Goal: Task Accomplishment & Management: Manage account settings

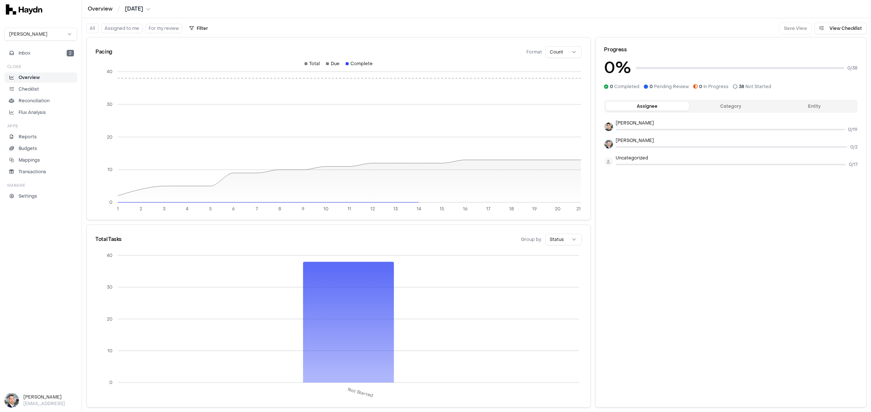
click at [28, 31] on html "Overview / [DATE] [PERSON_NAME] Inbox 2 Close Overview Checklist Reconciliation…" at bounding box center [435, 206] width 871 height 412
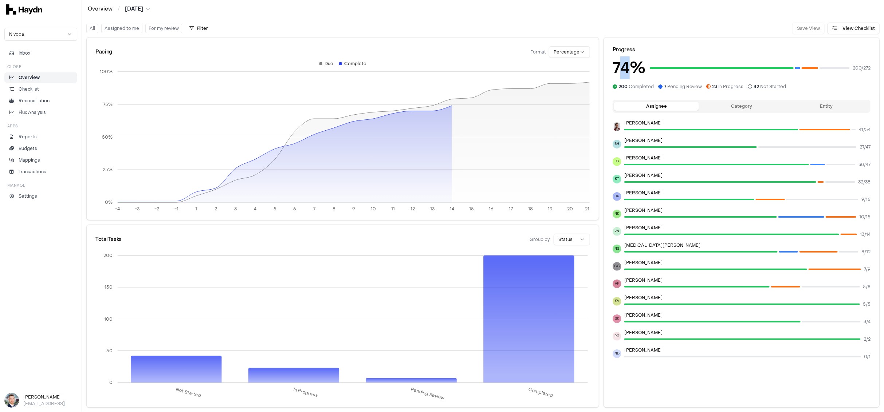
drag, startPoint x: 632, startPoint y: 69, endPoint x: 617, endPoint y: 69, distance: 15.3
click at [617, 69] on h3 "74 %" at bounding box center [629, 67] width 33 height 23
click at [434, 37] on div "Pacing Format Percentage -4 -3 -2 -1 1 2 3 4 5 6 7 8 9 10 11 12 13 14 15 16 17 …" at bounding box center [342, 128] width 513 height 183
click at [28, 87] on p "Checklist" at bounding box center [29, 89] width 20 height 7
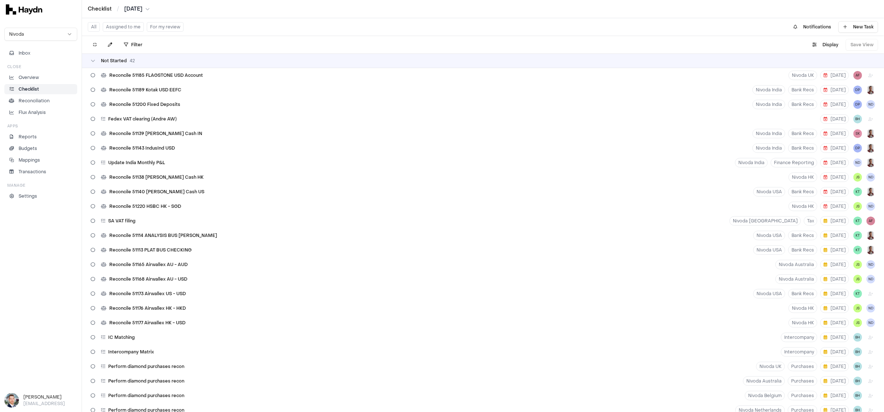
click at [158, 64] on div "Not Started 42" at bounding box center [483, 61] width 802 height 15
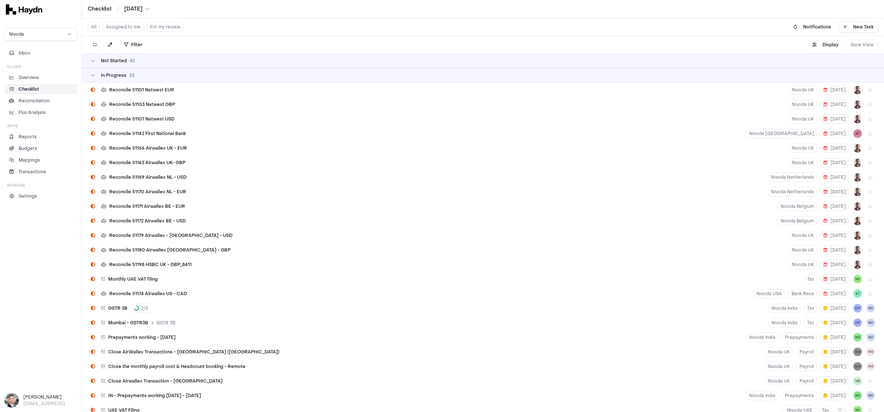
click at [146, 78] on div "In Progress 23" at bounding box center [483, 75] width 802 height 15
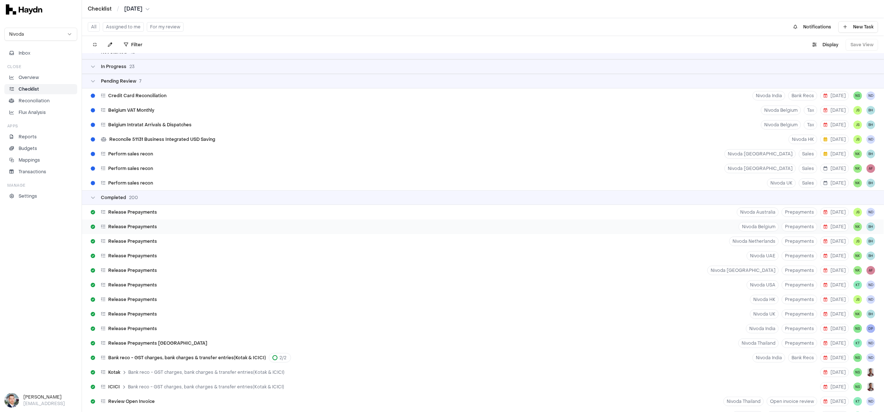
scroll to position [23, 0]
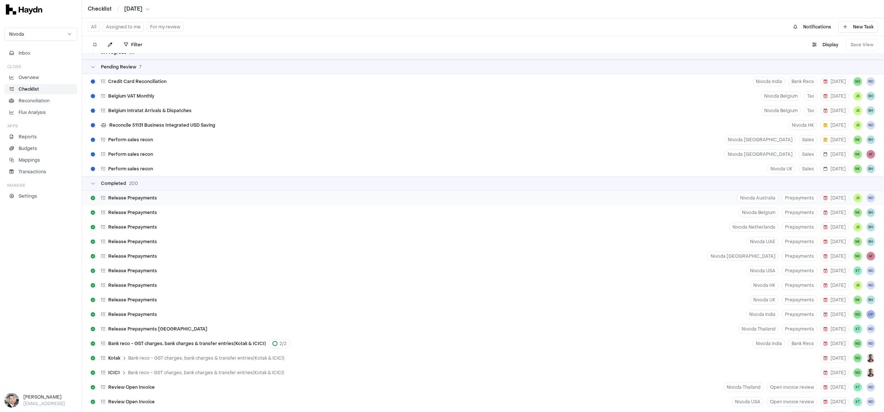
click at [145, 202] on div "Release Prepayments" at bounding box center [124, 198] width 72 height 14
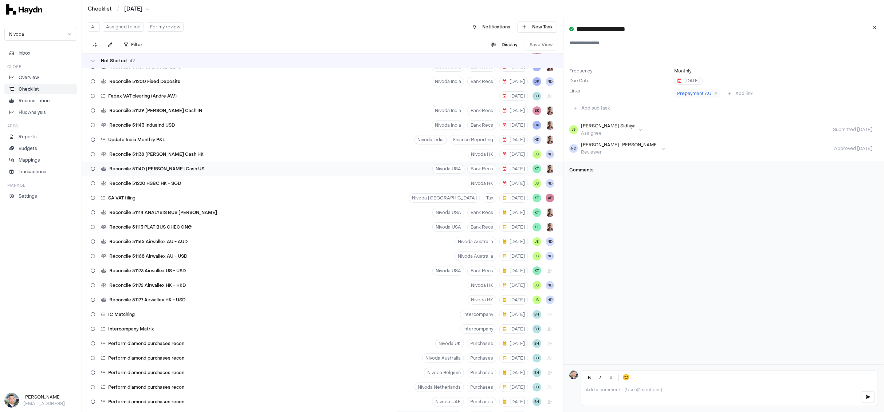
click at [175, 162] on div "Reconcile 51140 [PERSON_NAME] Cash US Nivoda USA Bank Recs [DATE] KT" at bounding box center [322, 169] width 481 height 15
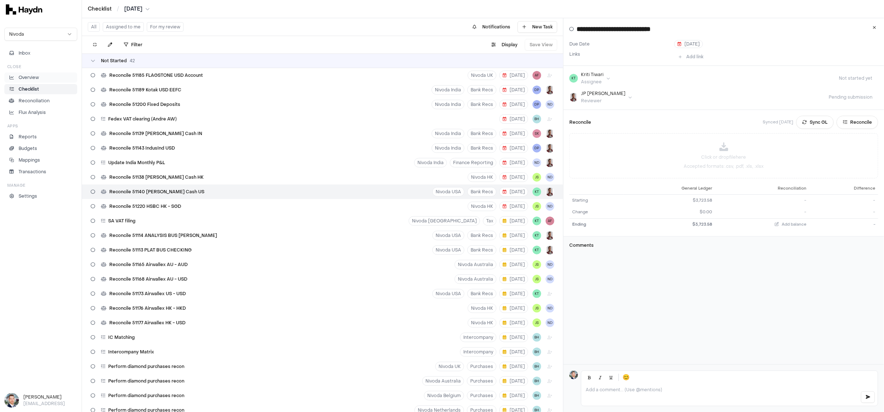
click at [32, 76] on p "Overview" at bounding box center [29, 77] width 20 height 7
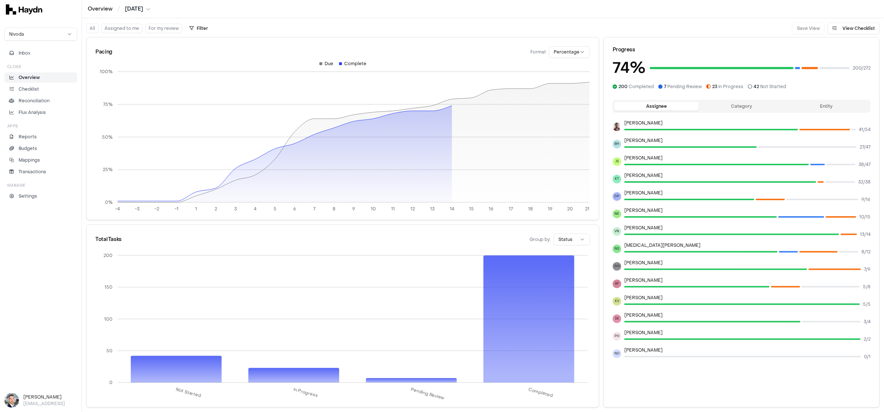
click at [696, 105] on button "Category" at bounding box center [741, 106] width 85 height 9
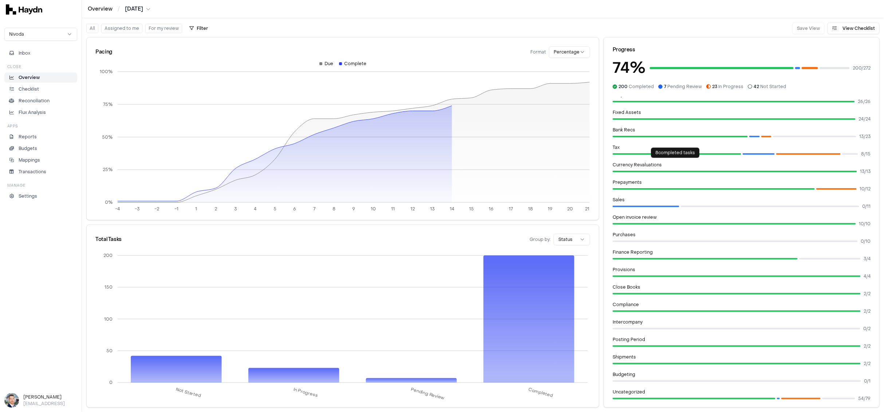
scroll to position [48, 0]
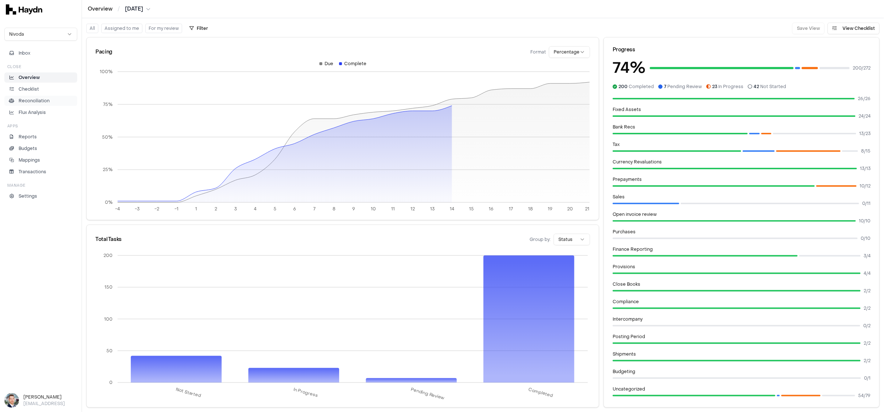
click at [35, 99] on p "Reconciliation" at bounding box center [34, 101] width 31 height 7
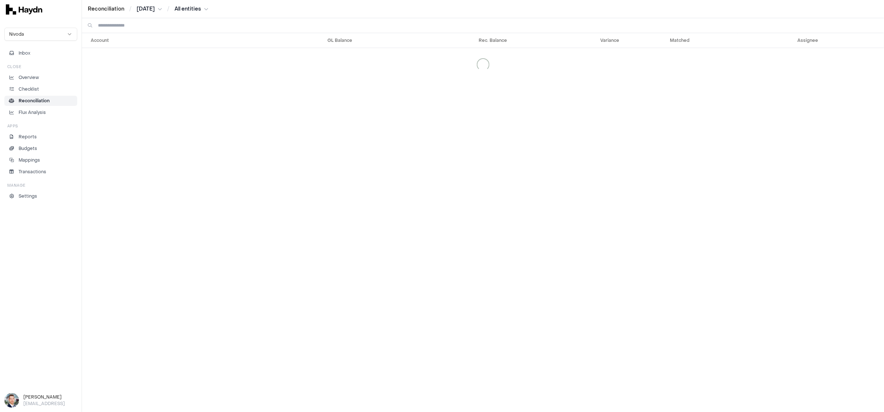
click at [33, 99] on p "Reconciliation" at bounding box center [34, 101] width 31 height 7
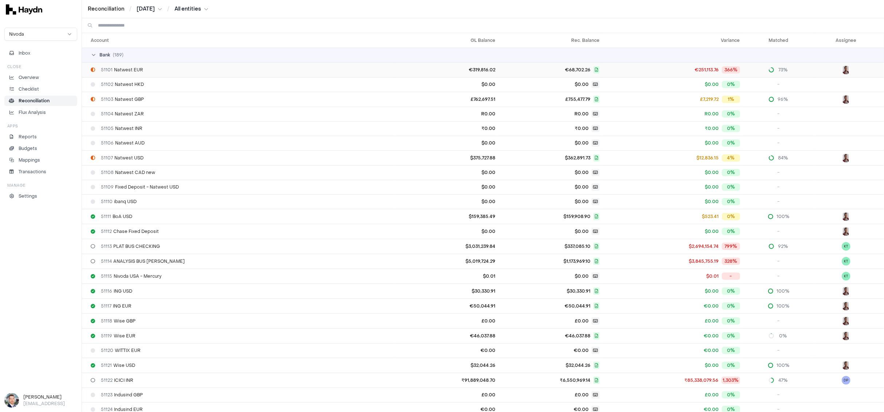
click at [164, 67] on div "51101 Natwest EUR" at bounding box center [241, 70] width 301 height 6
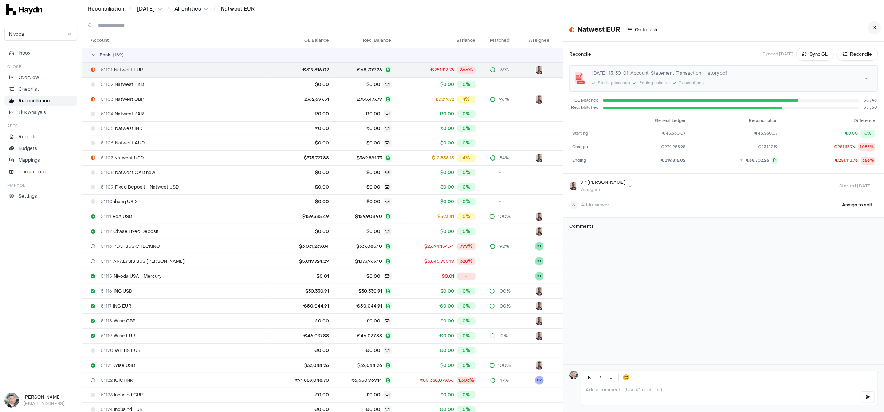
click at [696, 29] on button at bounding box center [874, 27] width 13 height 13
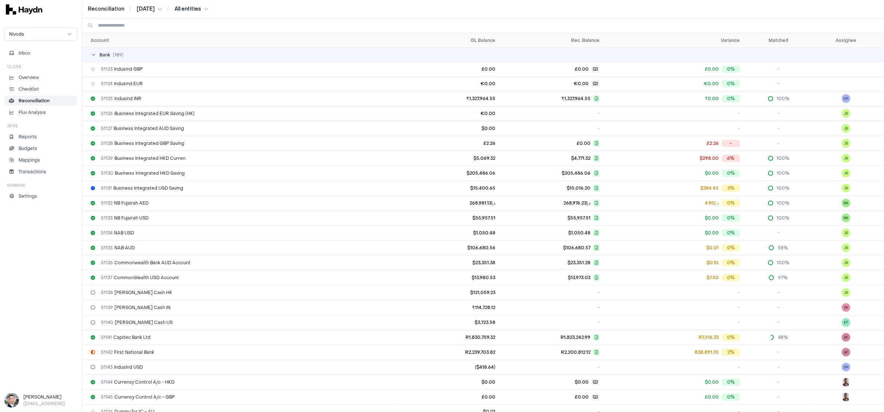
scroll to position [326, 0]
click at [223, 25] on input at bounding box center [488, 25] width 780 height 15
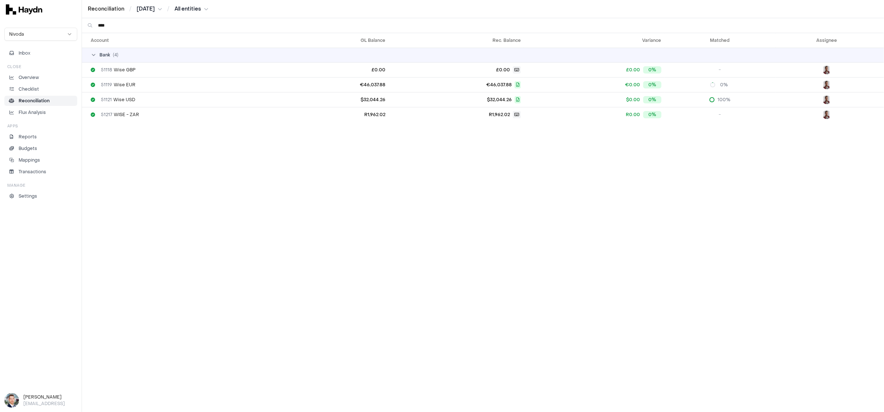
type input "****"
click at [141, 86] on div "51119 Wise EUR" at bounding box center [186, 85] width 190 height 6
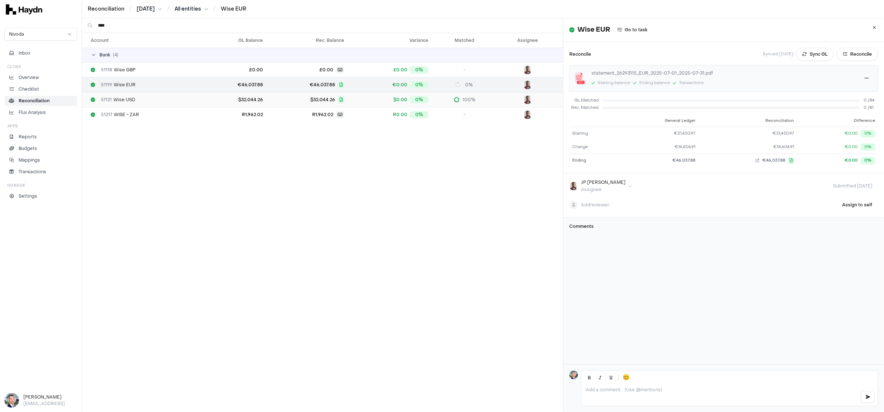
click at [128, 93] on td "51121 Wise USD" at bounding box center [142, 99] width 121 height 15
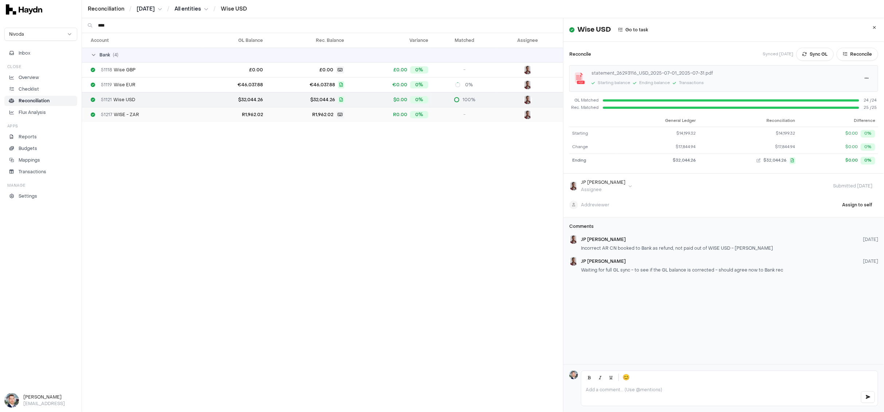
click at [145, 114] on div "51217 WISE - ZAR" at bounding box center [145, 115] width 109 height 6
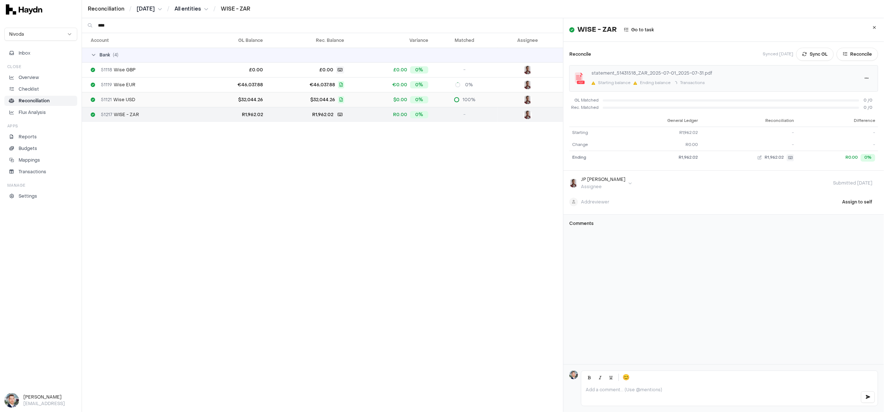
click at [140, 103] on td "51121 Wise USD" at bounding box center [142, 99] width 121 height 15
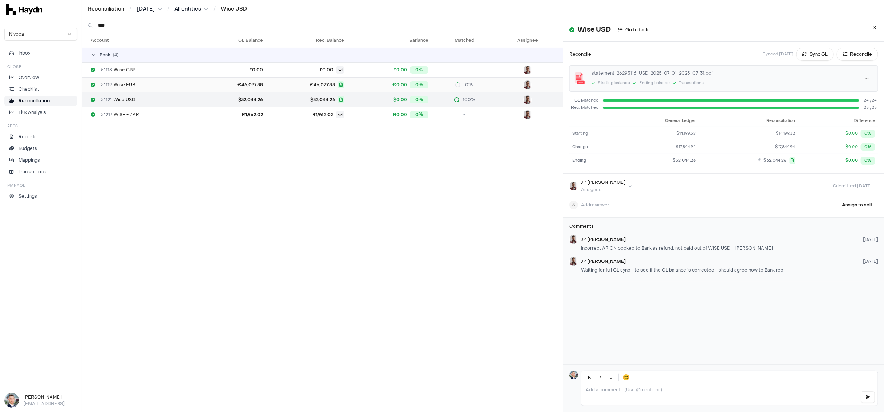
click at [135, 85] on div "51119 Wise EUR" at bounding box center [145, 85] width 109 height 6
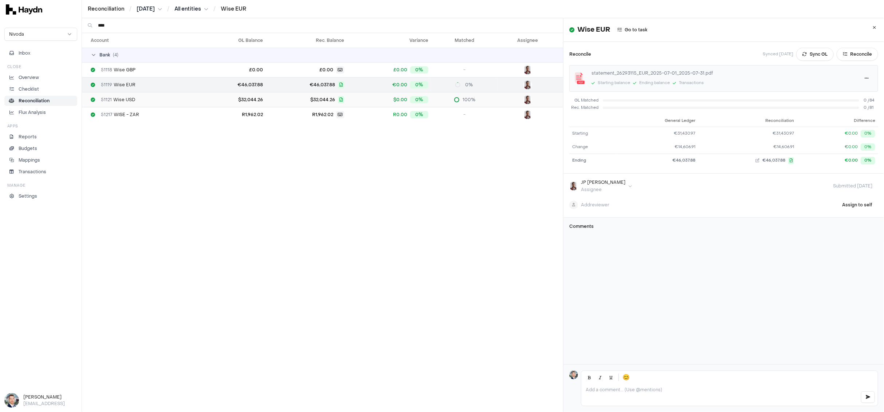
click at [133, 97] on span "51121 Wise USD" at bounding box center [118, 100] width 34 height 6
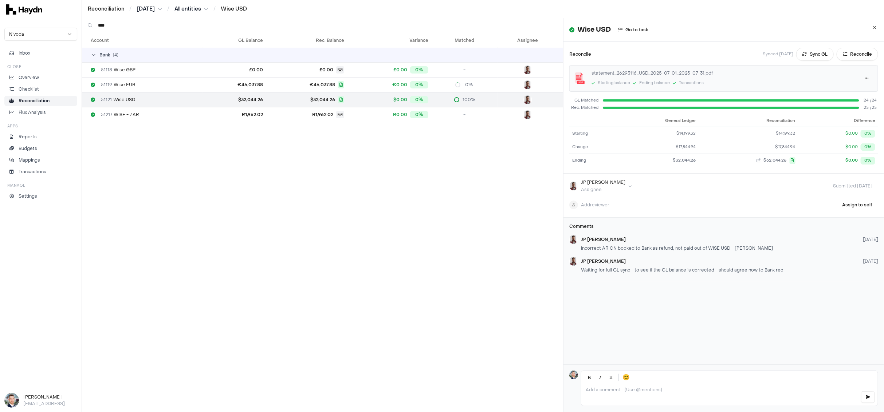
click at [696, 100] on span "24 / 24" at bounding box center [870, 101] width 15 height 6
click at [696, 52] on button "Reconcile" at bounding box center [857, 54] width 42 height 13
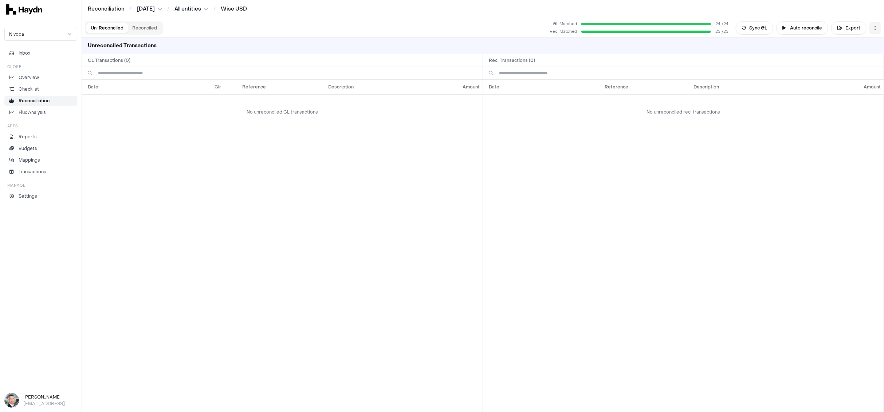
click at [696, 29] on html "Reconciliation / [DATE] / All entities / Wise USD Nivoda Inbox Close Overview C…" at bounding box center [442, 206] width 884 height 412
click at [696, 44] on div "Reset" at bounding box center [846, 42] width 66 height 10
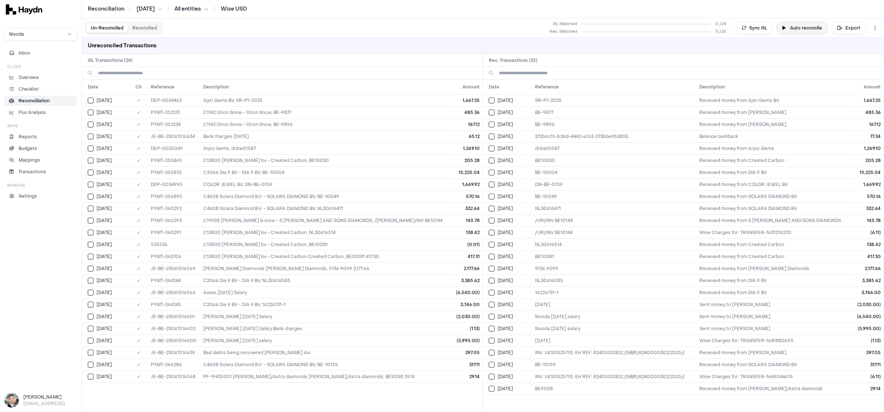
click at [696, 29] on button "Auto reconcile" at bounding box center [802, 27] width 52 height 13
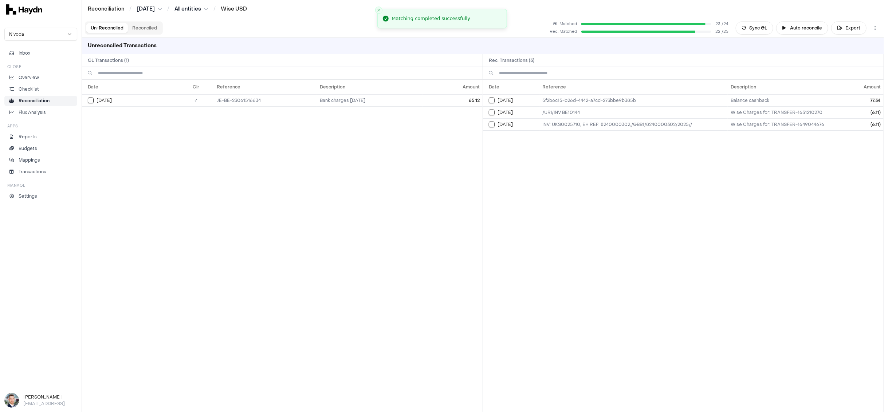
click at [53, 100] on li "Reconciliation" at bounding box center [41, 101] width 66 height 7
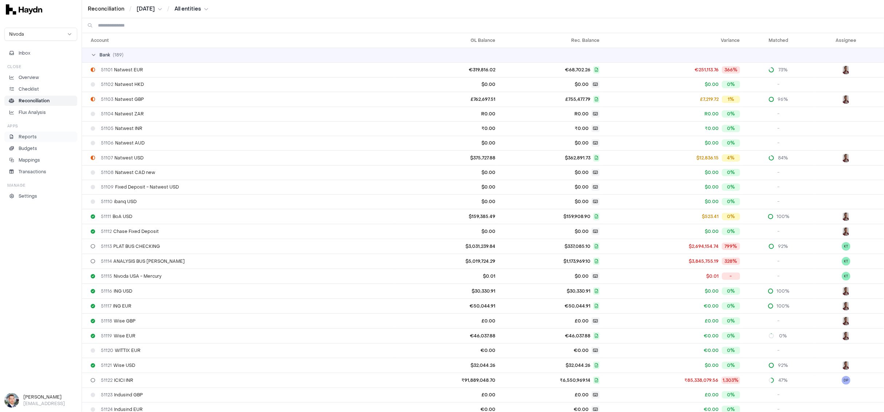
click at [36, 136] on li "Reports" at bounding box center [41, 137] width 66 height 7
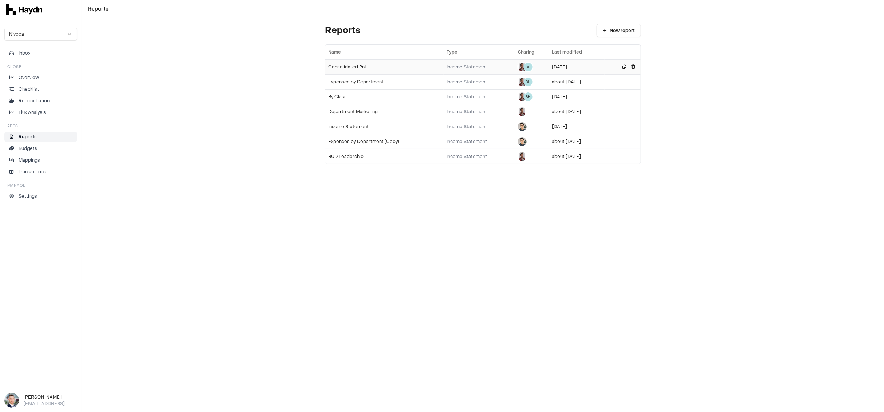
click at [350, 66] on div "Consolidated PnL" at bounding box center [384, 67] width 113 height 6
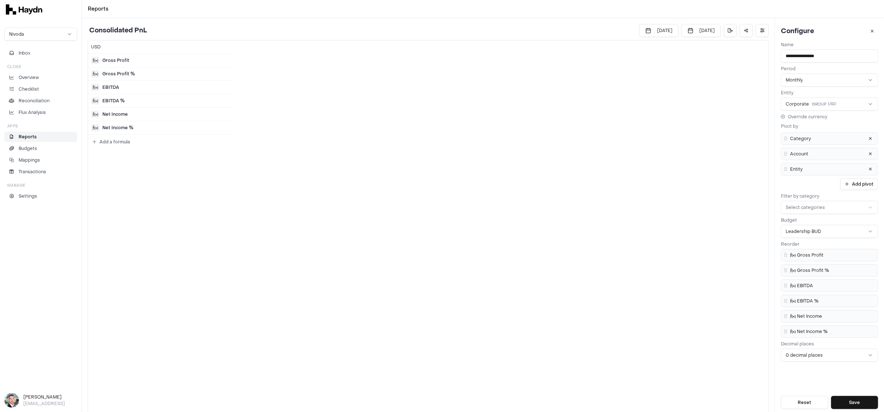
click at [46, 136] on li "Reports" at bounding box center [41, 137] width 66 height 7
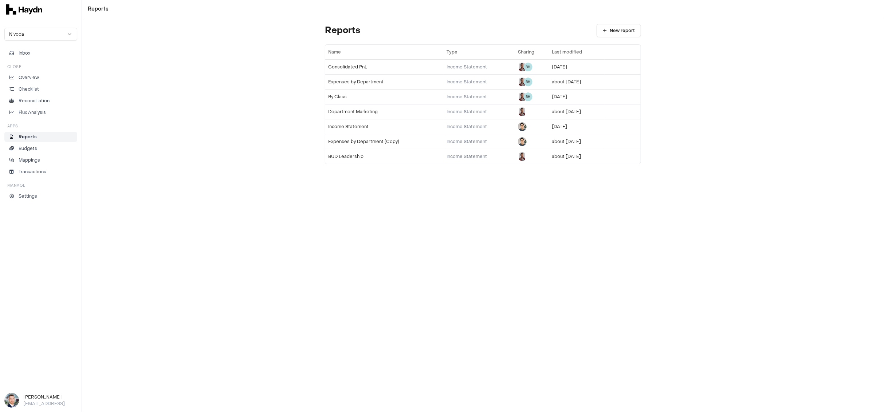
click at [46, 136] on li "Reports" at bounding box center [41, 137] width 66 height 7
click at [345, 70] on td "Consolidated PnL" at bounding box center [384, 66] width 118 height 15
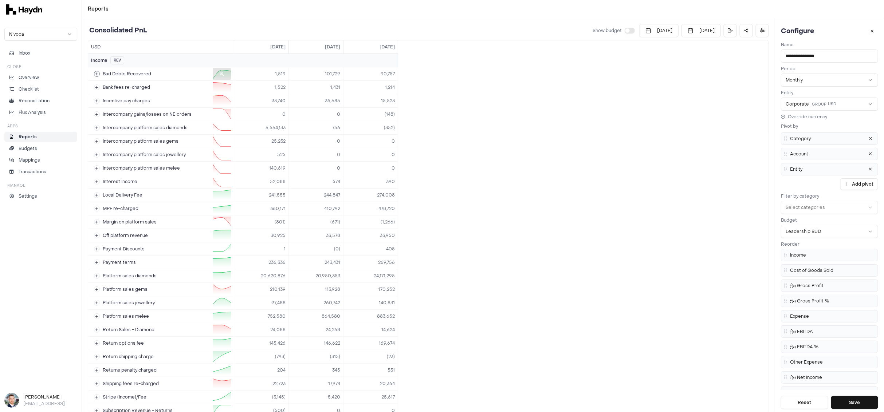
click at [214, 75] on div at bounding box center [222, 74] width 18 height 12
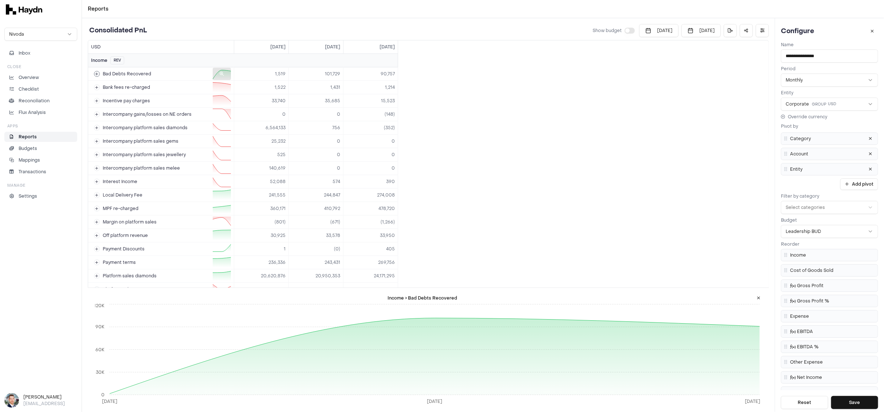
click at [214, 75] on div at bounding box center [222, 74] width 18 height 12
click at [696, 300] on button at bounding box center [758, 298] width 12 height 12
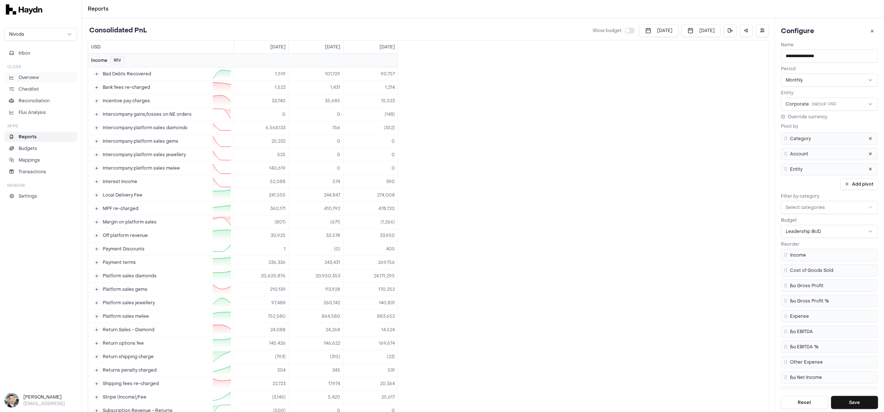
click at [32, 75] on p "Overview" at bounding box center [29, 77] width 20 height 7
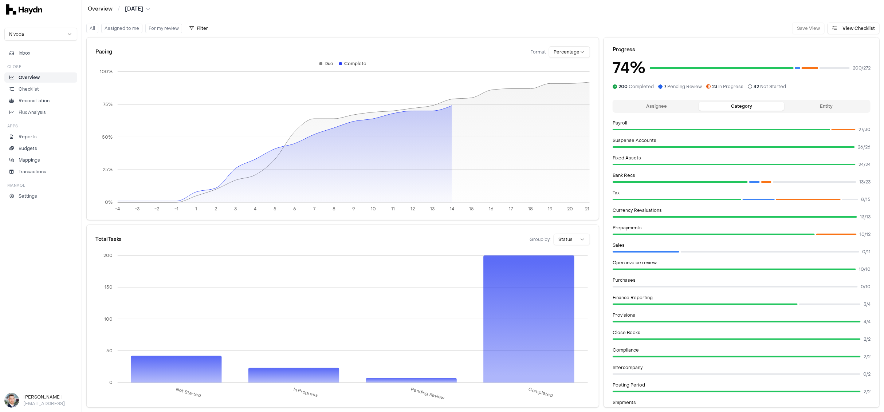
click at [567, 54] on html "Overview / [DATE] Nivoda Inbox Close Overview Checklist Reconciliation Flux Ana…" at bounding box center [442, 206] width 884 height 412
click at [567, 53] on html "Overview / [DATE] Nivoda Inbox Close Overview Checklist Reconciliation Flux Ana…" at bounding box center [442, 206] width 884 height 412
click at [468, 36] on div "Pacing Format Percentage -4 -3 -2 -1 1 2 3 4 5 6 7 8 9 10 11 12 13 14 15 16 17 …" at bounding box center [483, 223] width 802 height 378
